Goal: Information Seeking & Learning: Find specific page/section

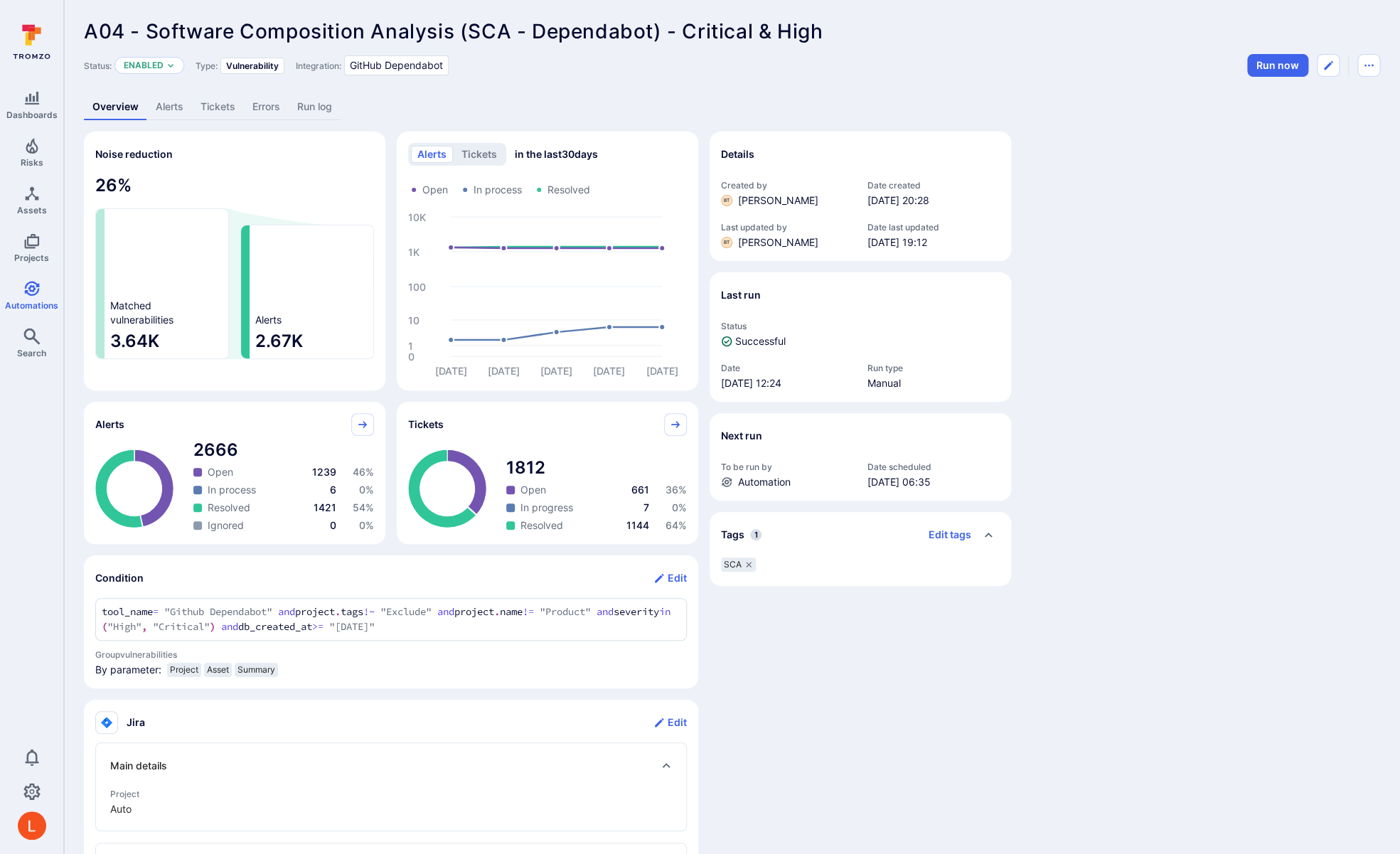
click at [166, 105] on link "Alerts" at bounding box center [169, 106] width 45 height 27
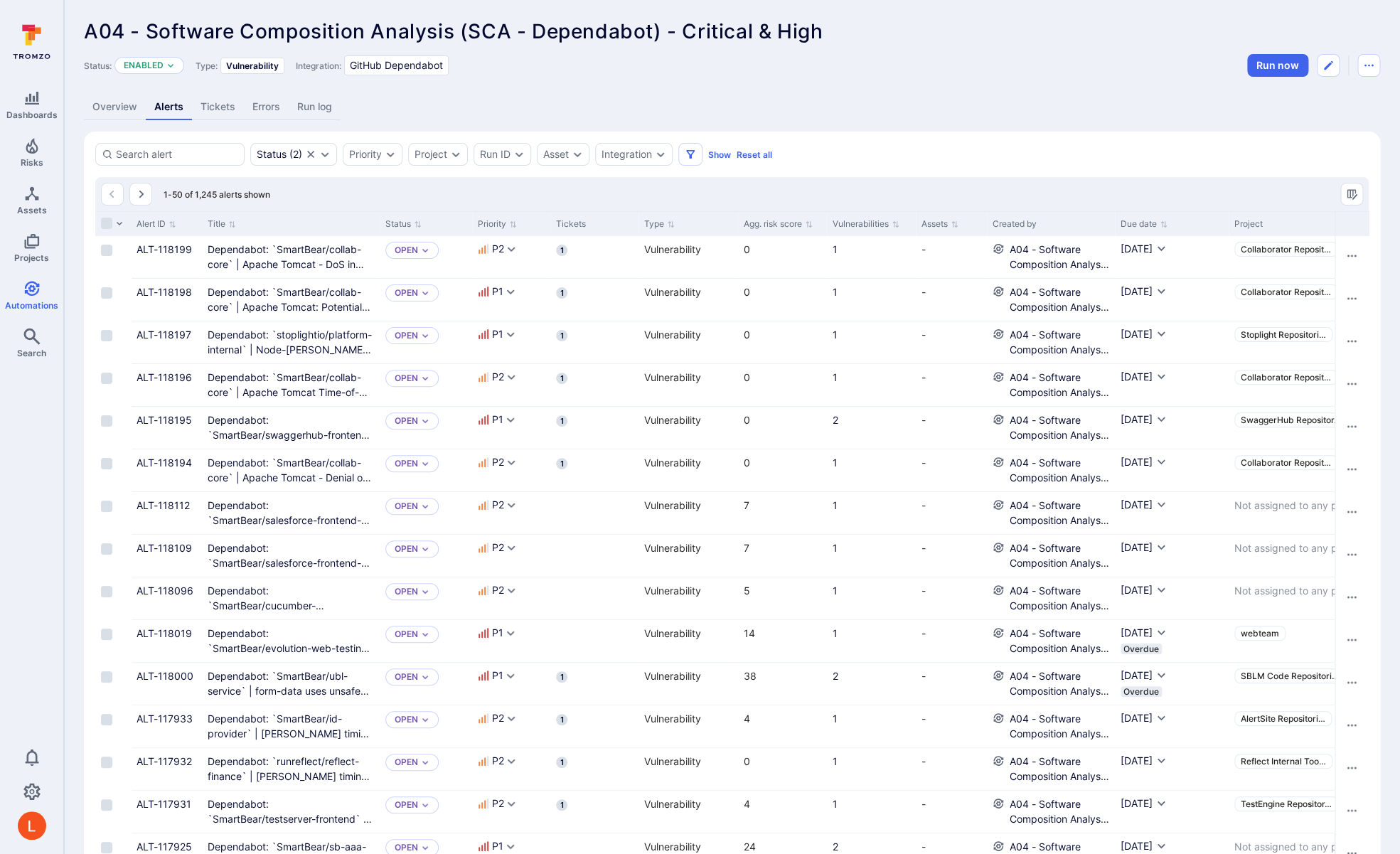
click at [323, 106] on link "Run log" at bounding box center [315, 106] width 52 height 27
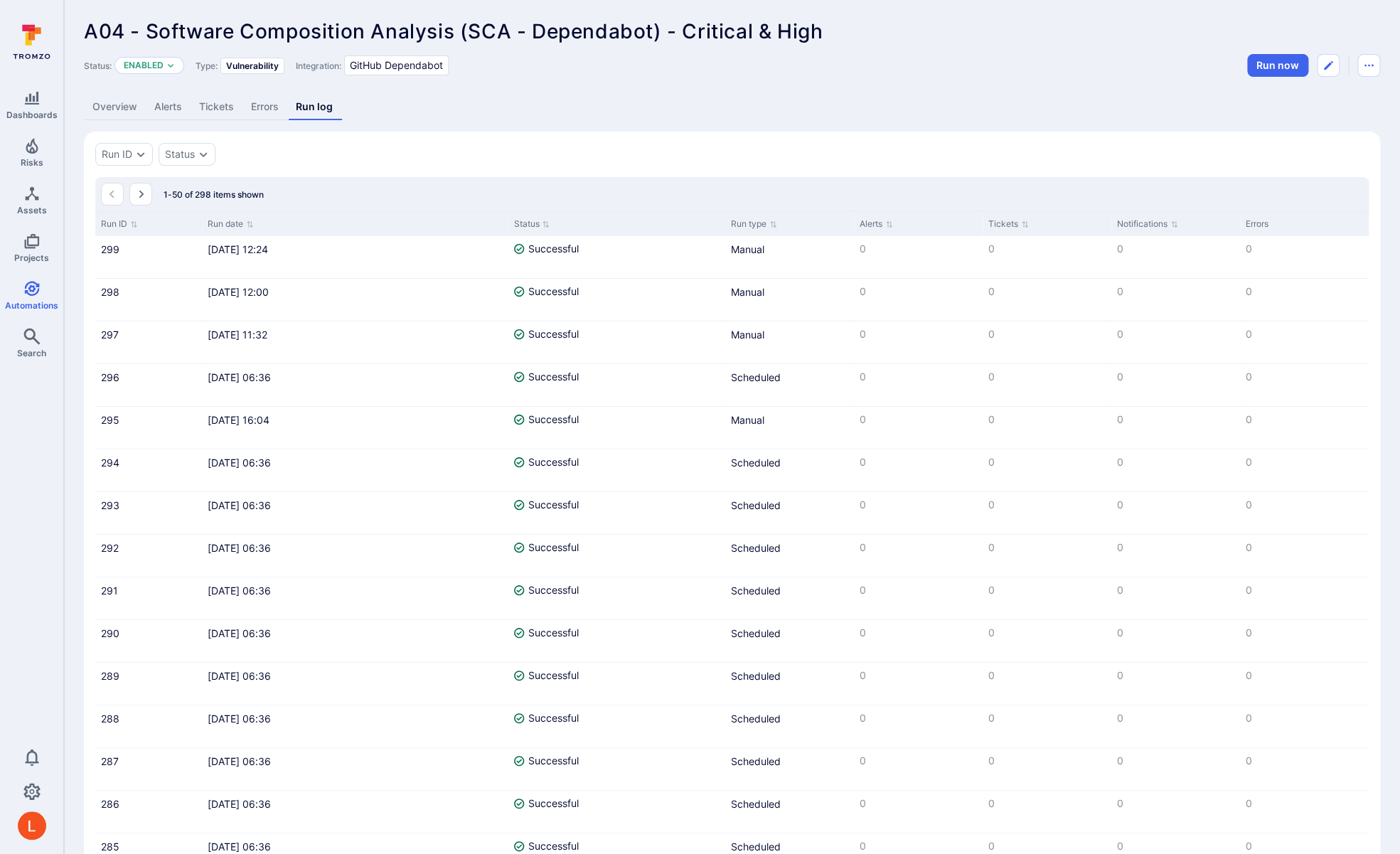
click at [169, 100] on link "Alerts" at bounding box center [168, 106] width 45 height 27
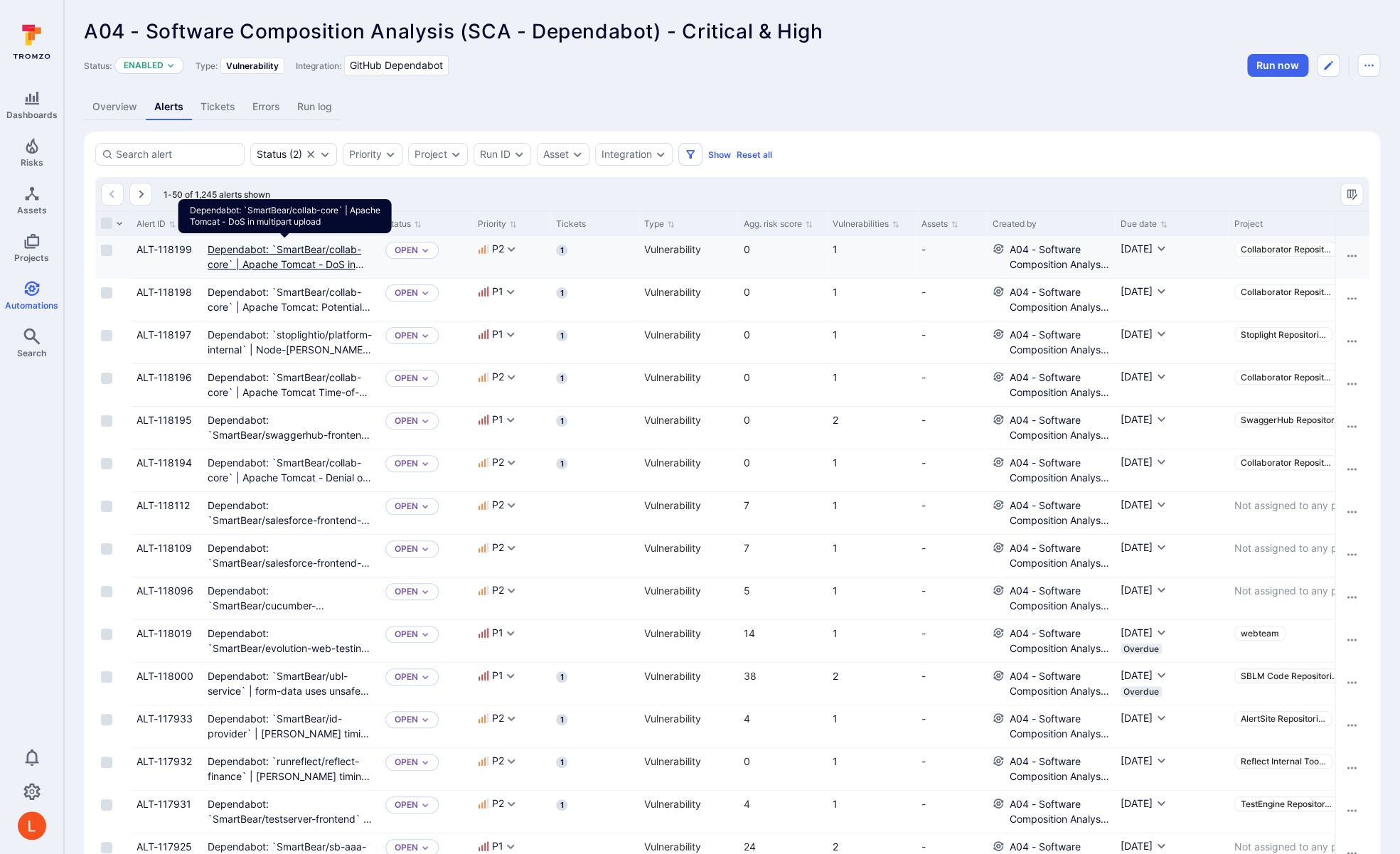
click at [267, 253] on link "Dependabot: `SmartBear/collab-core` | Apache Tomcat - DoS in multipart upload" at bounding box center [286, 264] width 157 height 42
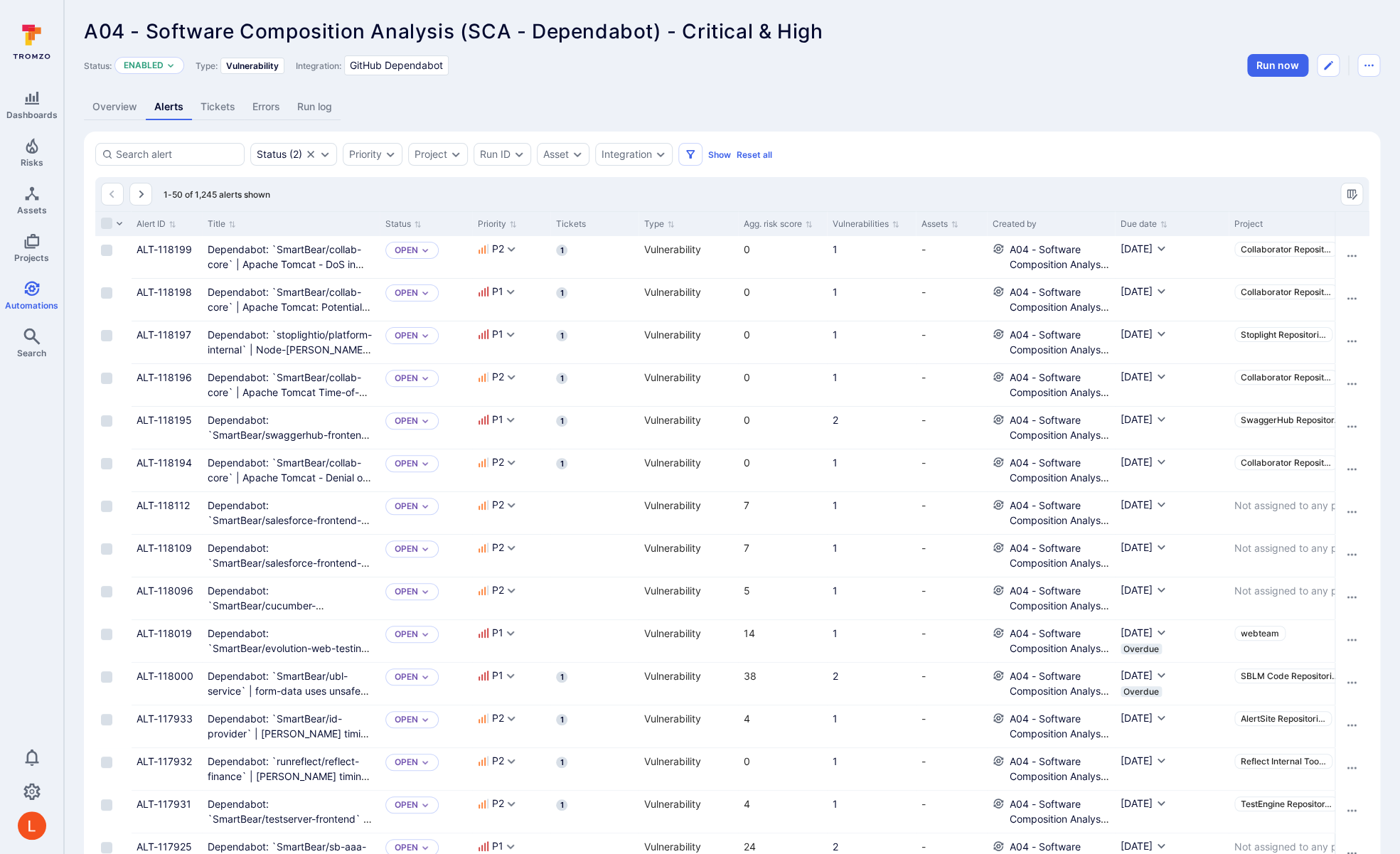
click at [255, 101] on link "Errors" at bounding box center [266, 106] width 45 height 27
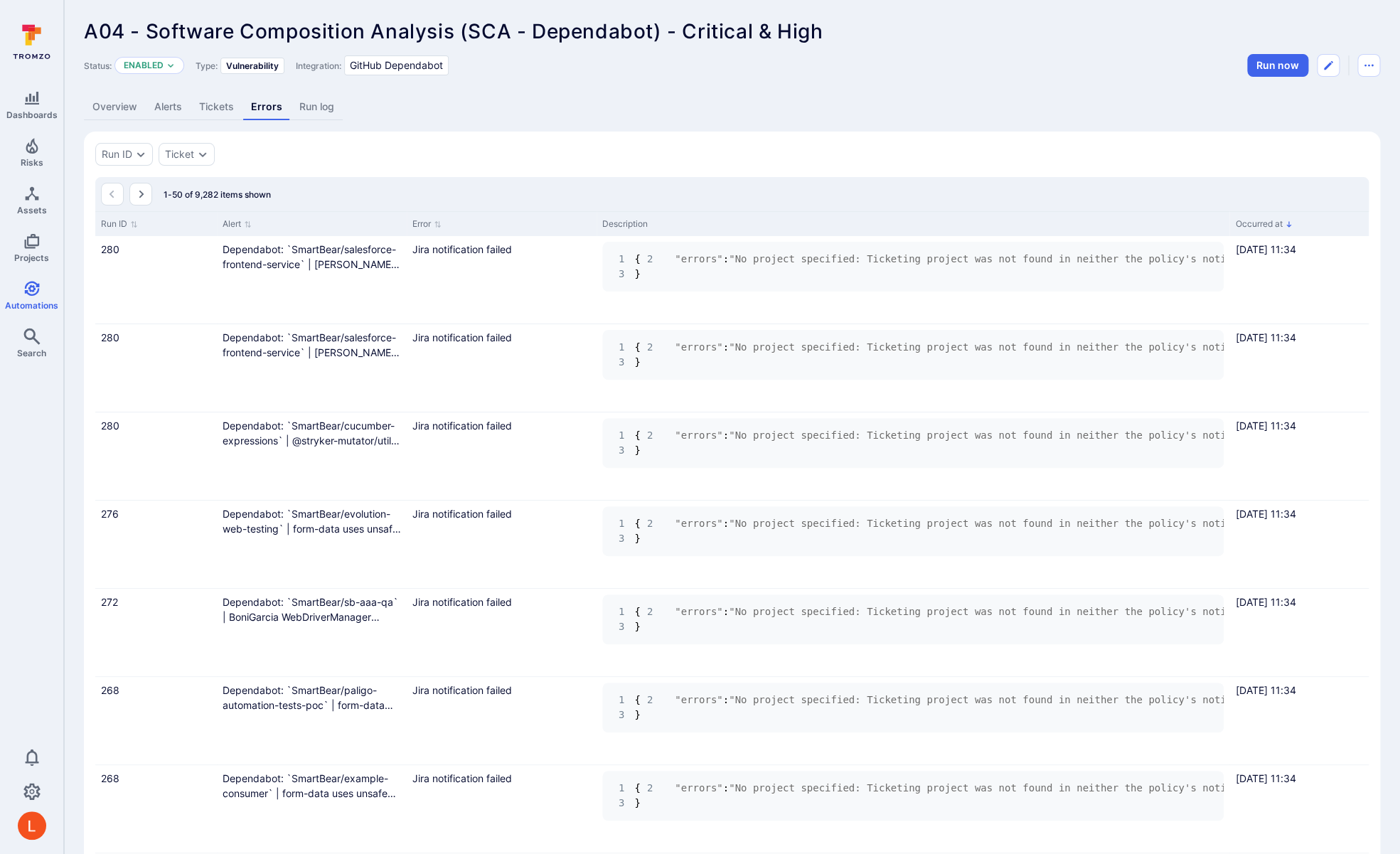
click at [319, 114] on link "Run log" at bounding box center [317, 106] width 52 height 27
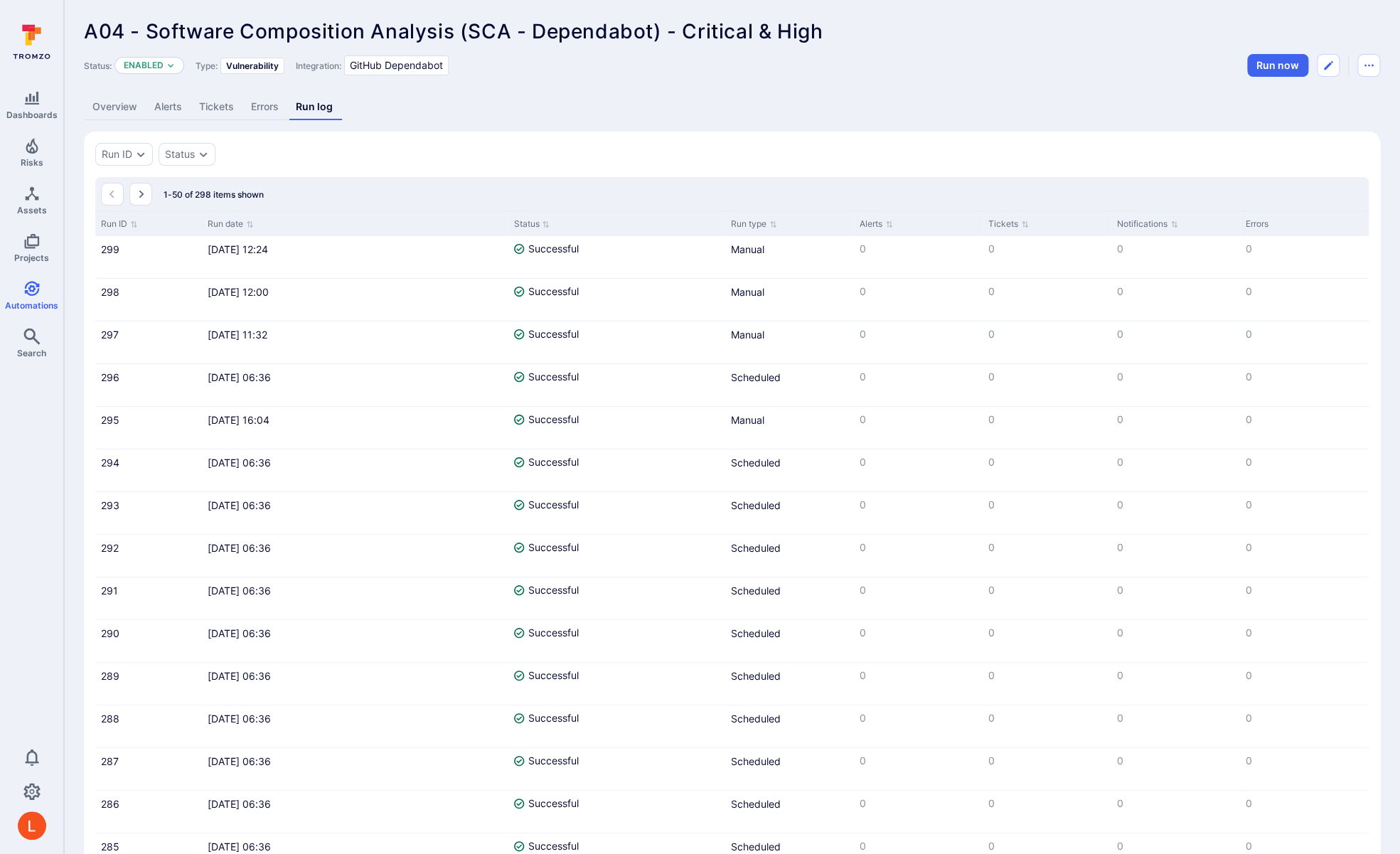
click at [103, 106] on link "Overview" at bounding box center [114, 106] width 62 height 27
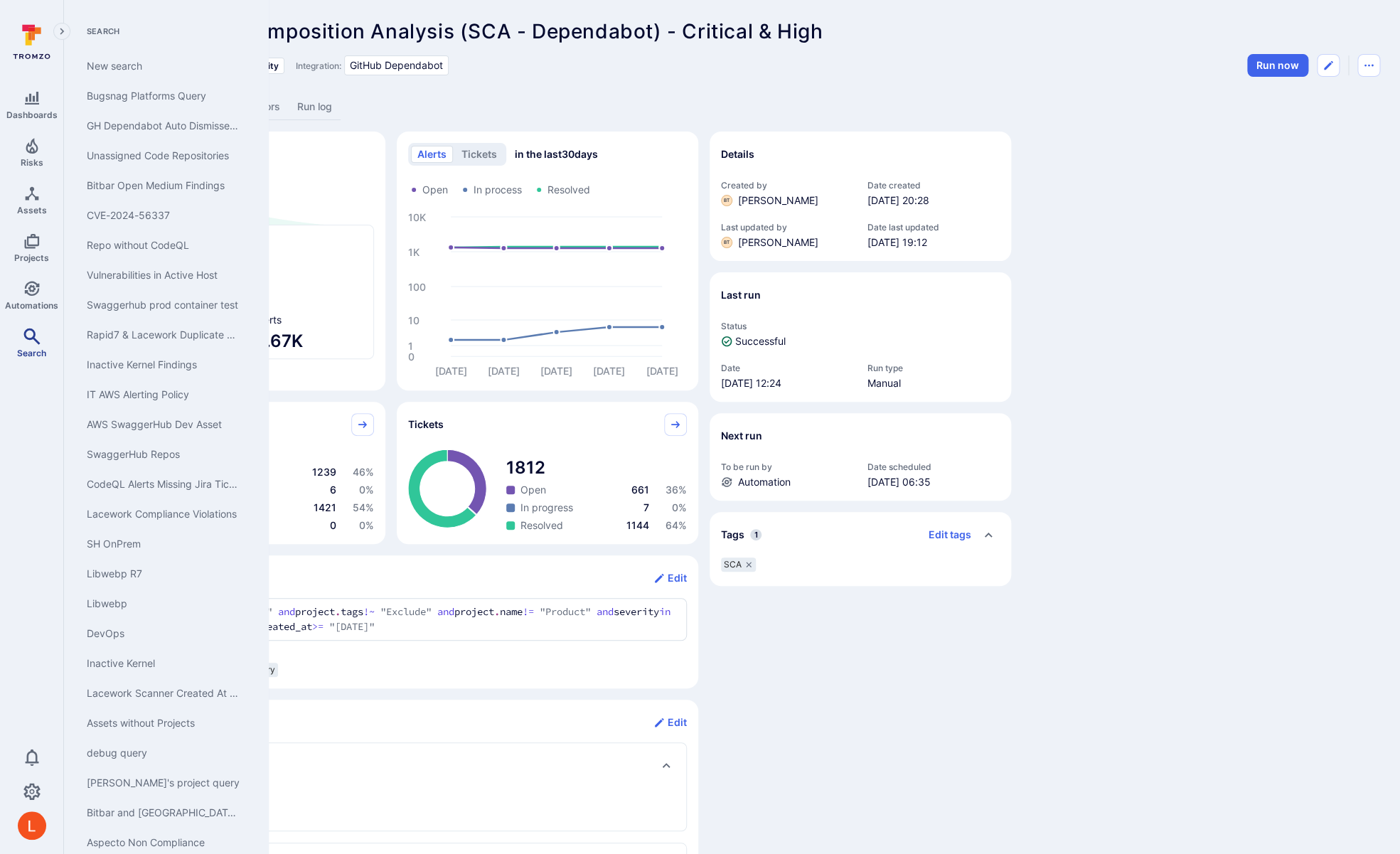
click at [35, 337] on icon "Search" at bounding box center [32, 336] width 17 height 17
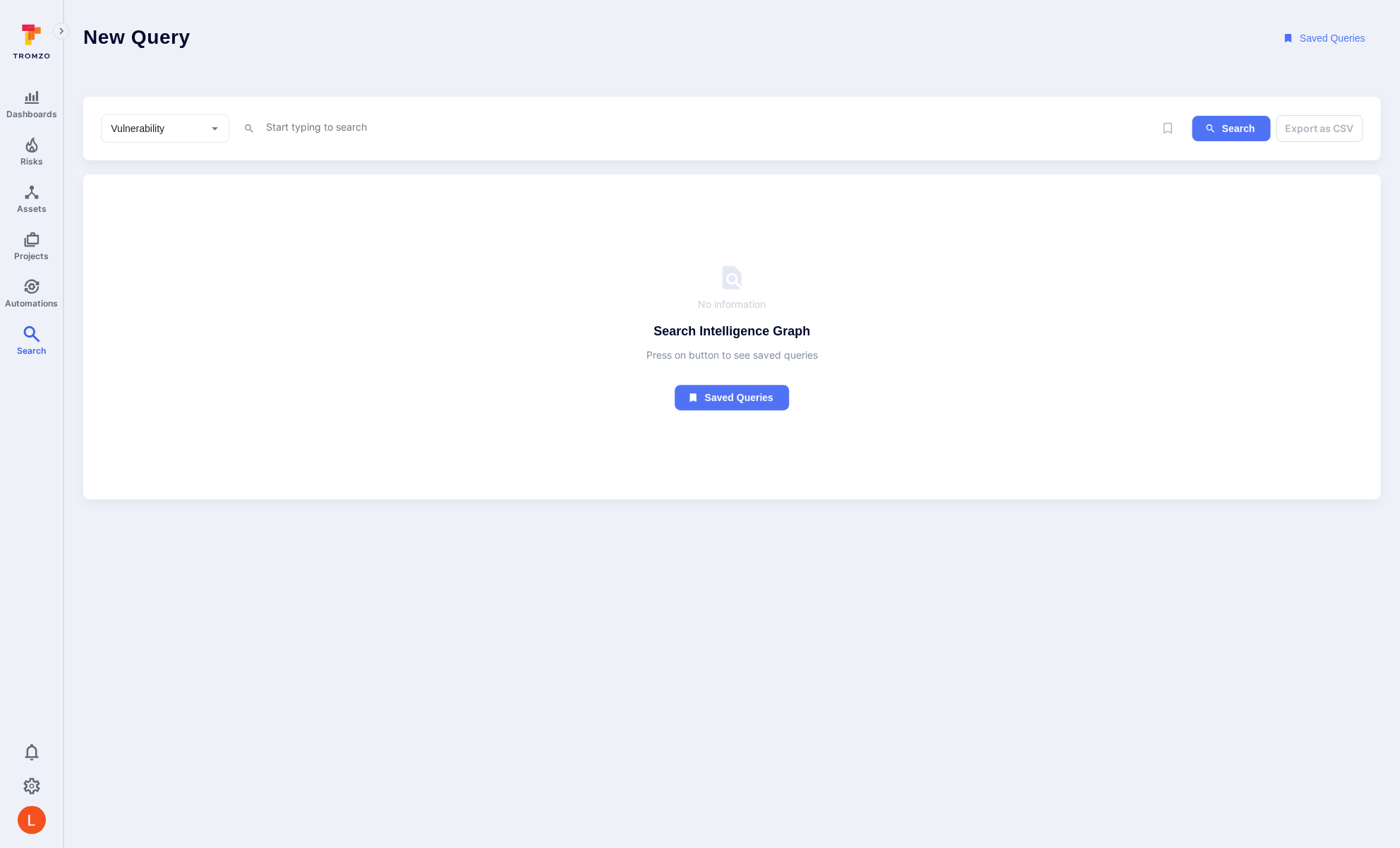
click at [339, 124] on textarea "Intelligence Graph search area" at bounding box center [687, 126] width 846 height 17
paste textarea "tool_name = "Github Dependabot" and project.tags !~ "Exclude" and [DOMAIN_NAME]…"
type textarea "tool_name = "Github Dependabot" and project.tags !~ "Exclude" and [DOMAIN_NAME]…"
click at [1205, 129] on icon "ig-search" at bounding box center [1210, 128] width 11 height 11
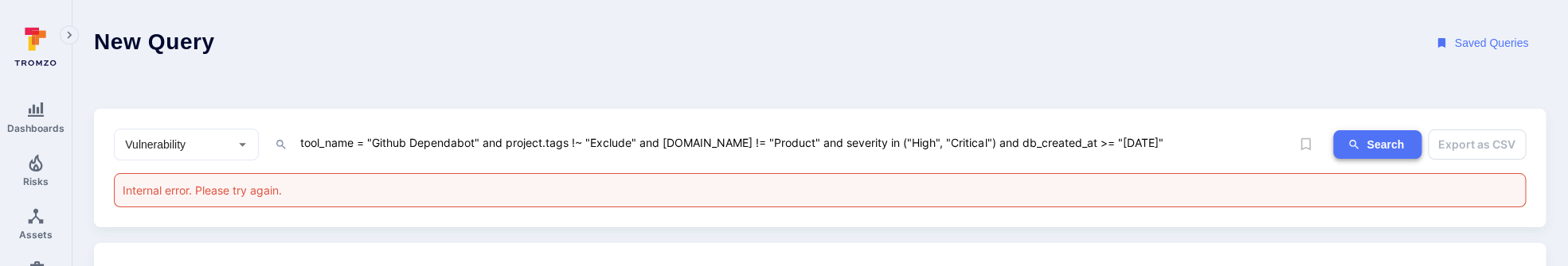
click at [1370, 147] on button "Search" at bounding box center [1377, 144] width 89 height 30
